Goal: Task Accomplishment & Management: Use online tool/utility

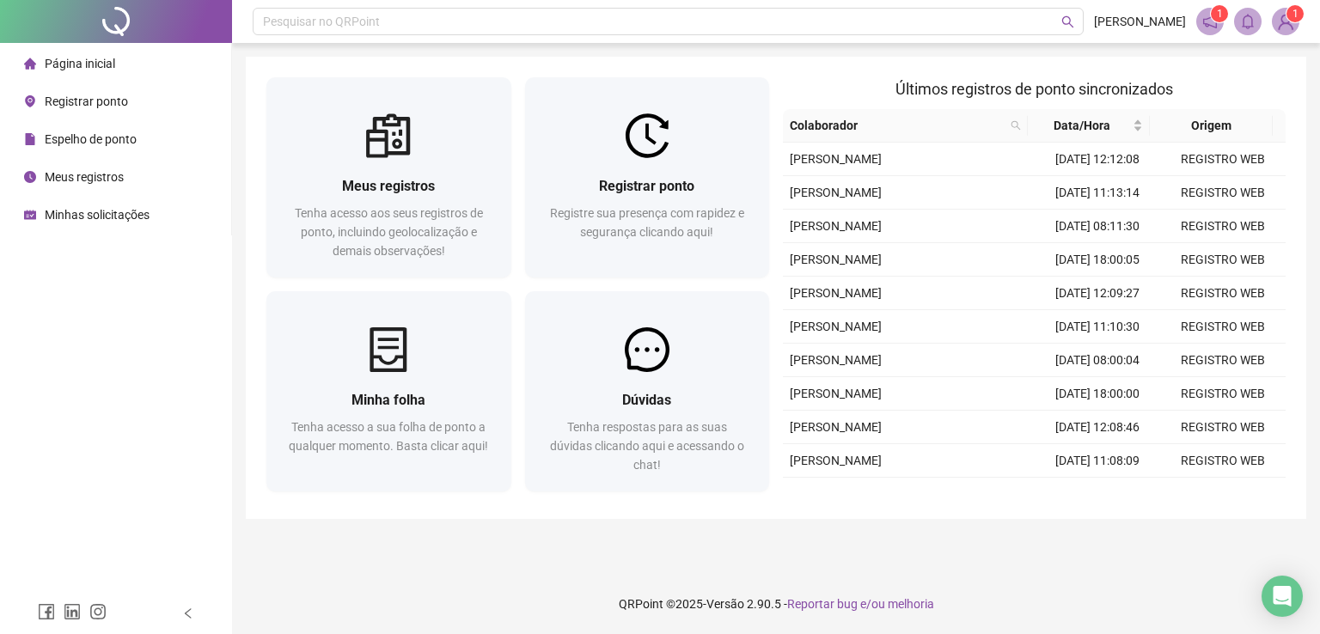
click at [681, 145] on div at bounding box center [647, 135] width 245 height 45
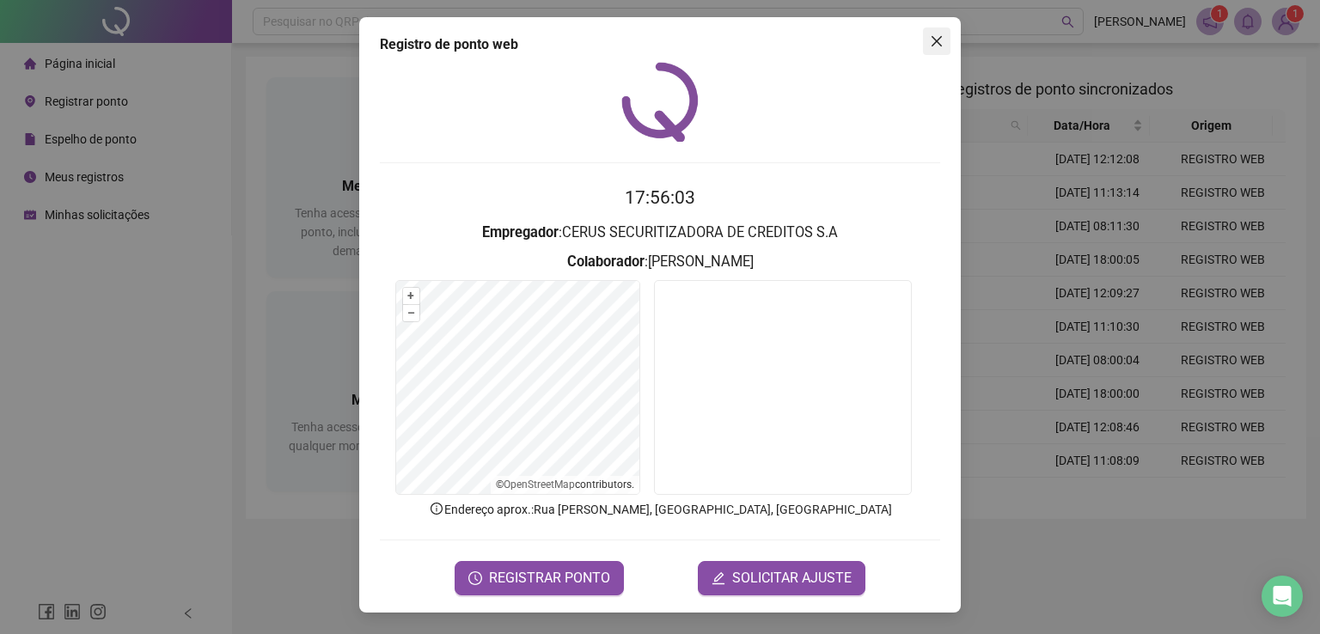
click at [935, 41] on icon "close" at bounding box center [937, 41] width 14 height 14
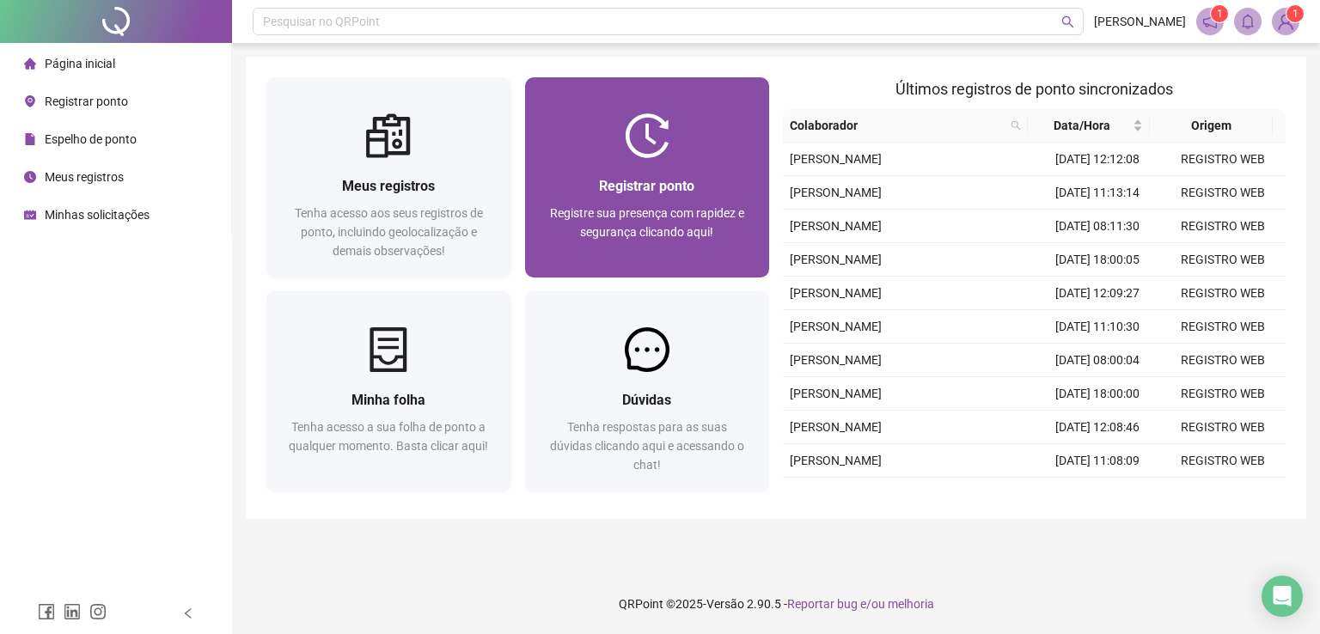
click at [641, 230] on span "Registre sua presença com rapidez e segurança clicando aqui!" at bounding box center [647, 222] width 194 height 33
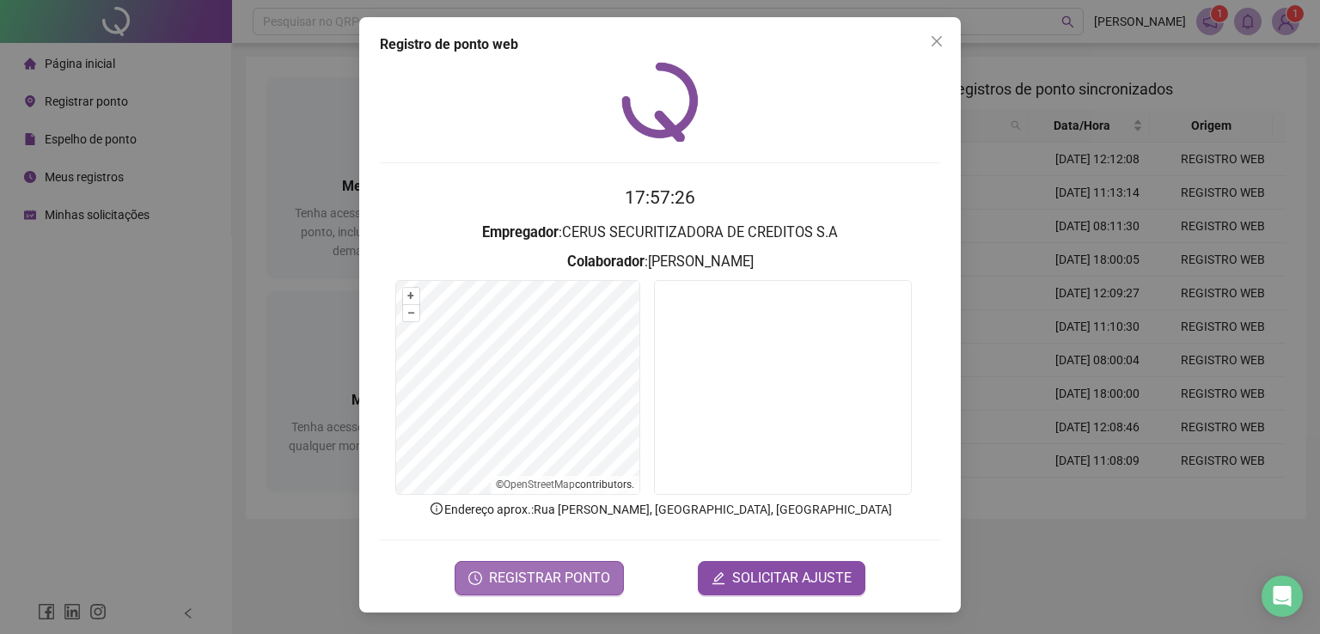
click at [567, 568] on span "REGISTRAR PONTO" at bounding box center [549, 578] width 121 height 21
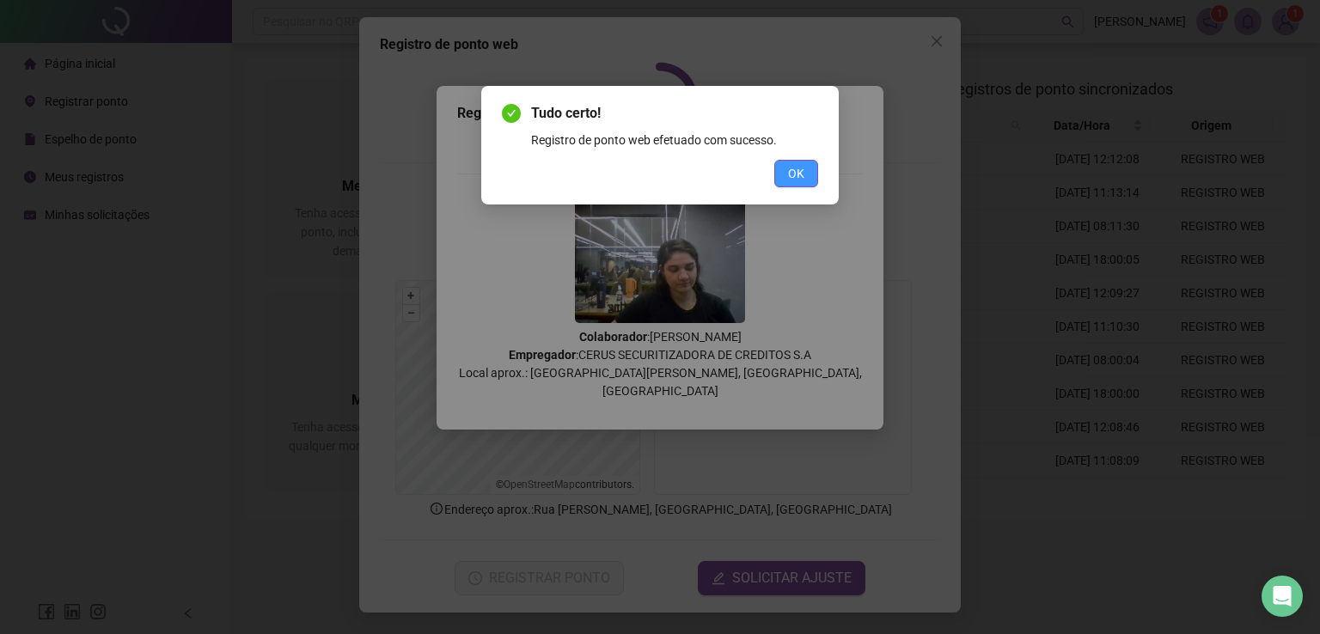
click at [809, 168] on button "OK" at bounding box center [796, 173] width 44 height 27
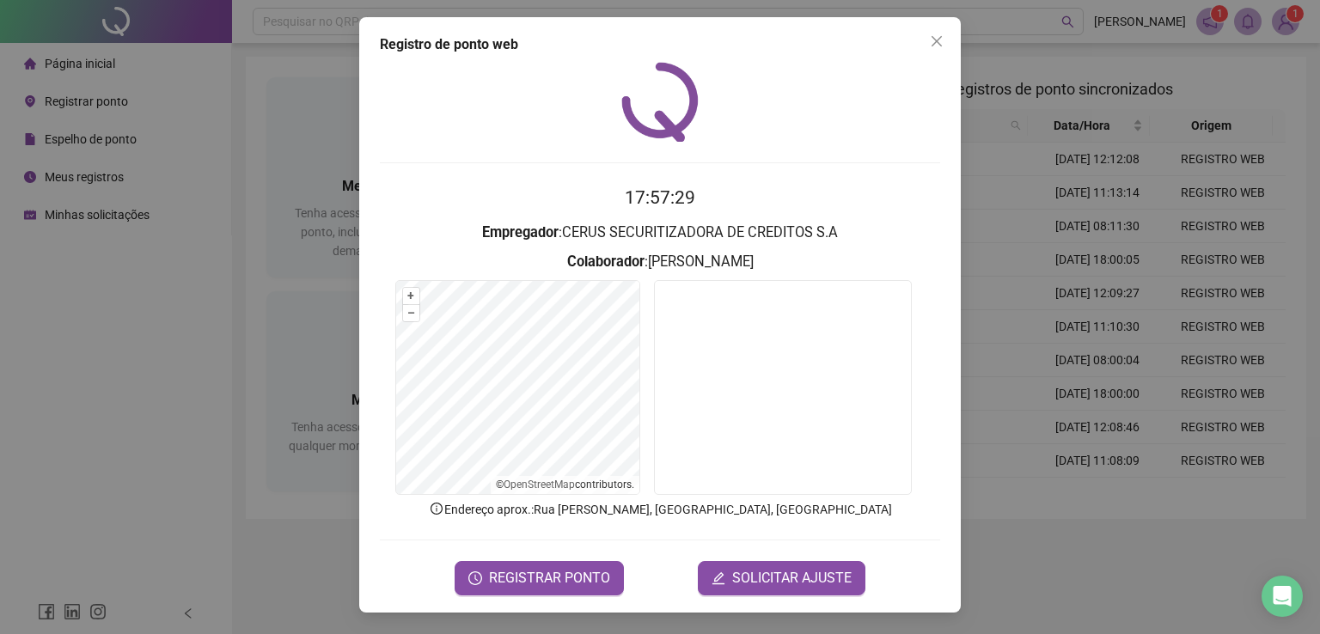
click at [921, 42] on div "Registro de ponto web" at bounding box center [660, 44] width 560 height 21
click at [931, 44] on icon "close" at bounding box center [937, 41] width 14 height 14
